Goal: Information Seeking & Learning: Learn about a topic

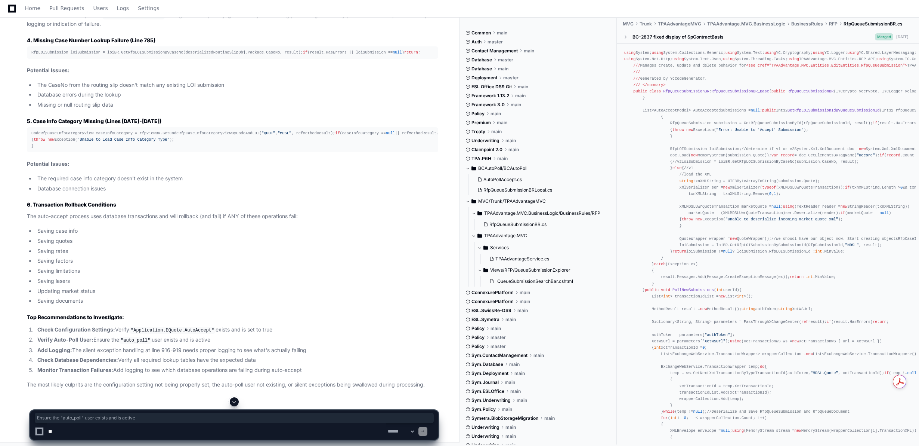
scroll to position [3400, 0]
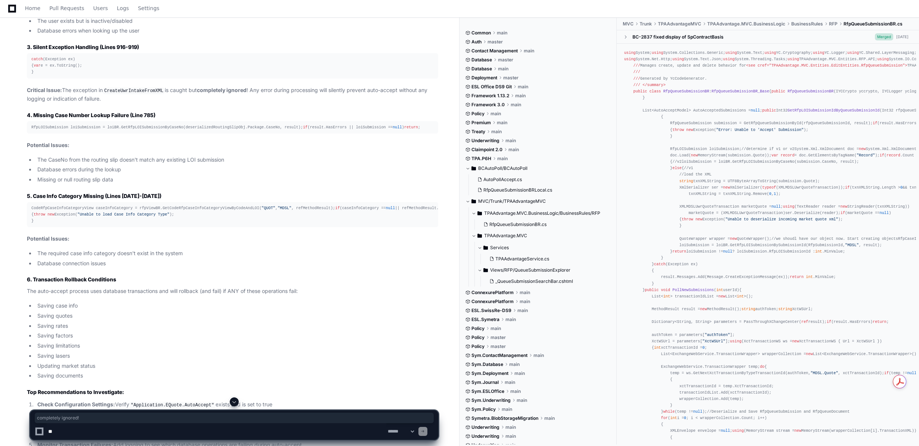
drag, startPoint x: 197, startPoint y: 130, endPoint x: 249, endPoint y: 132, distance: 51.6
click at [249, 103] on p "Critical Issue: The exception in CreateUwrIntakeFromXML is caught but completel…" at bounding box center [233, 94] width 412 height 17
click at [244, 103] on p "Critical Issue: The exception in CreateUwrIntakeFromXML is caught but completel…" at bounding box center [233, 94] width 412 height 17
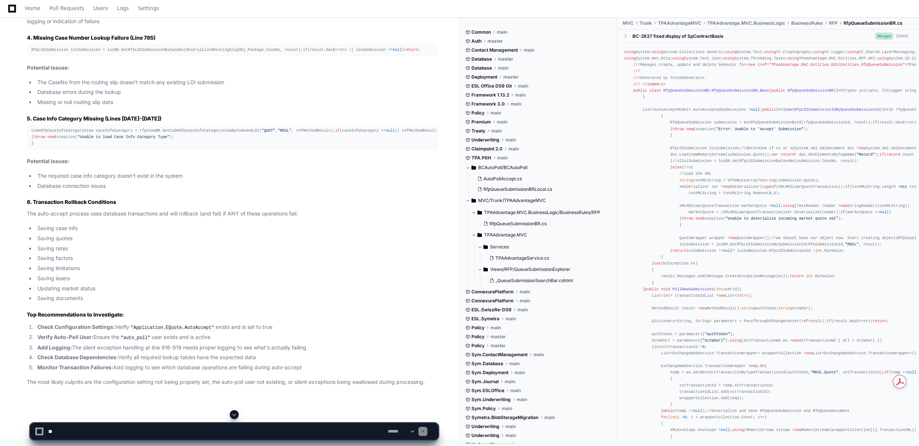
scroll to position [3288, 0]
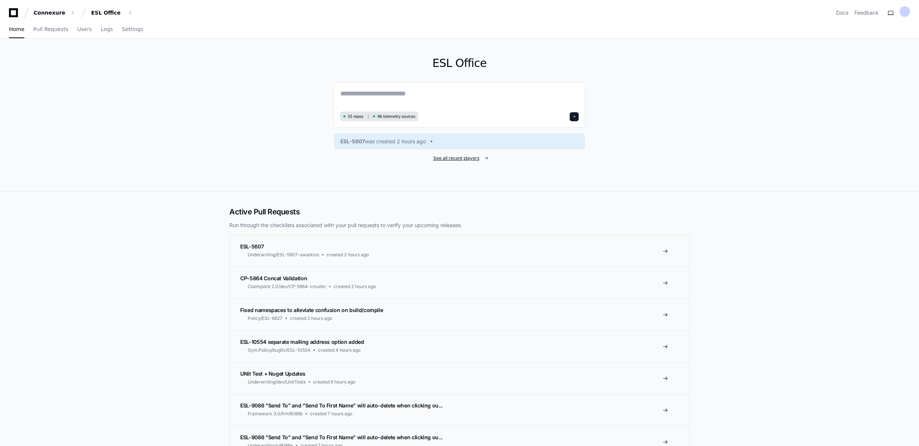
click at [449, 160] on span "See all recent players" at bounding box center [457, 158] width 46 height 6
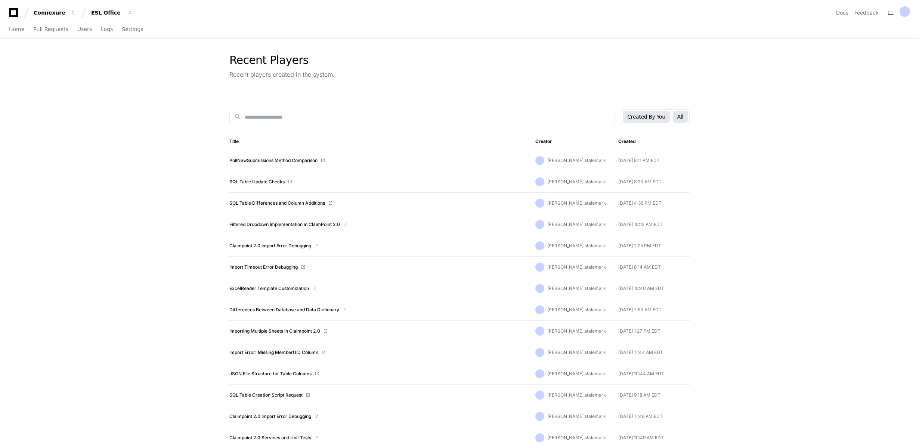
click at [686, 119] on button "All" at bounding box center [680, 117] width 15 height 12
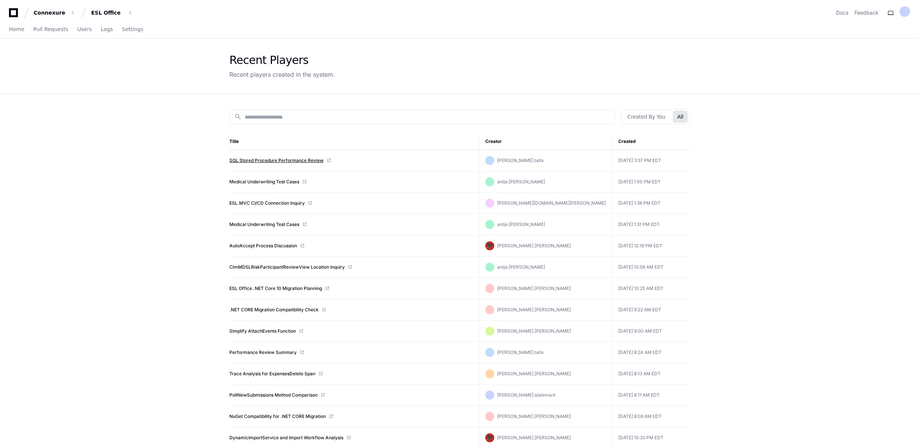
click at [296, 158] on link "SQL Stored Procedure Performance Review" at bounding box center [276, 160] width 94 height 6
click at [264, 181] on link "Medical Underwriting Test Cases" at bounding box center [264, 182] width 70 height 6
click at [630, 118] on button "Created By You" at bounding box center [646, 117] width 47 height 12
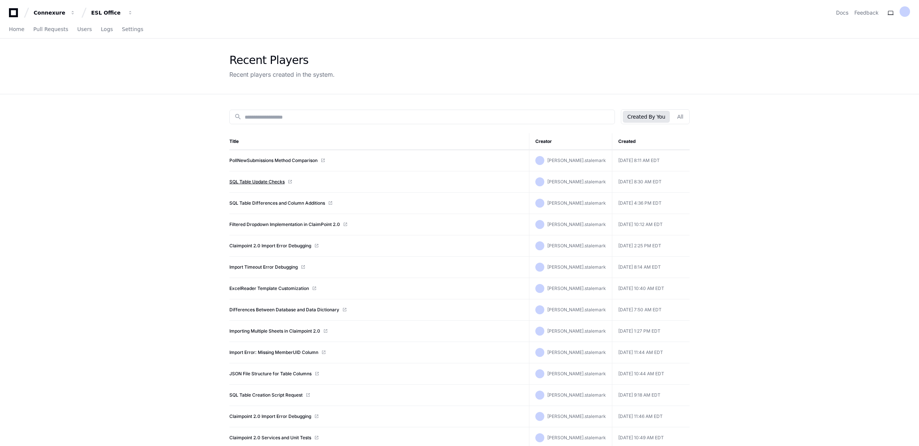
click at [253, 181] on link "SQL Table Update Checks" at bounding box center [256, 182] width 55 height 6
click at [277, 204] on link "SQL Table Differences and Column Additions" at bounding box center [277, 203] width 96 height 6
click at [188, 170] on app-recent-players "Recent Players Recent players created in the system. search Created By You All …" at bounding box center [459, 374] width 919 height 673
click at [438, 66] on div "Recent Players Recent players created in the system." at bounding box center [459, 65] width 460 height 25
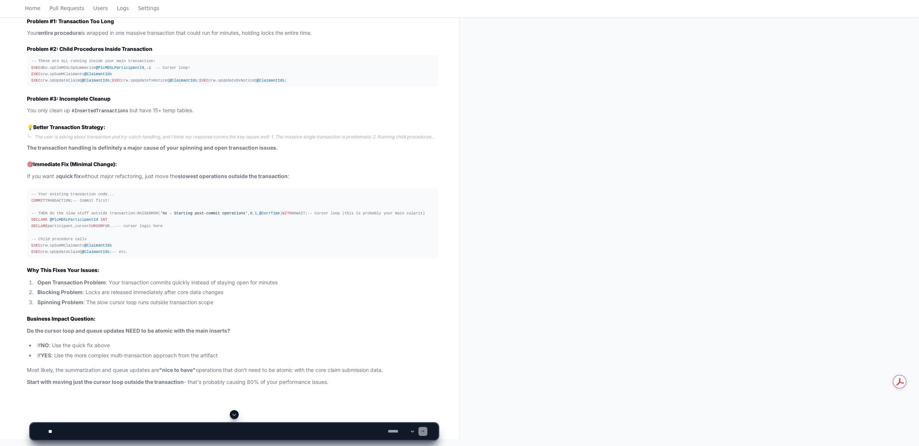
scroll to position [21405, 0]
click at [313, 131] on h2 "💡 Better Transaction Strategy:" at bounding box center [233, 126] width 412 height 7
